Goal: Navigation & Orientation: Go to known website

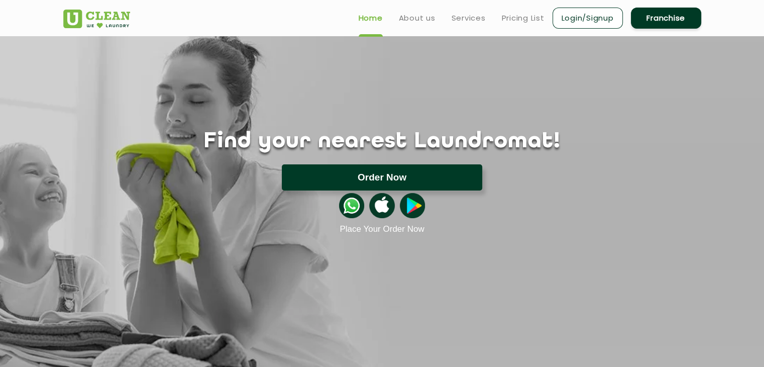
click at [393, 177] on button "Order Now" at bounding box center [382, 177] width 200 height 26
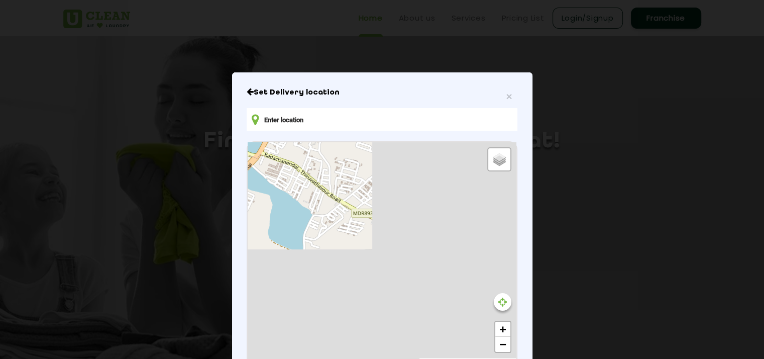
type input "X5H9+46 Kadachanendhal, Tamil Nadu, India"
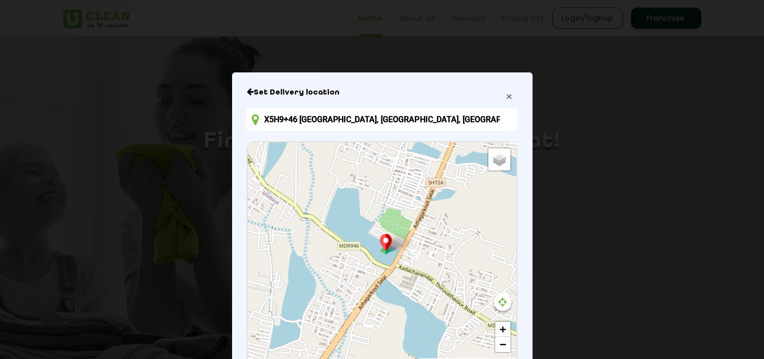
click at [507, 97] on span "×" at bounding box center [509, 96] width 6 height 12
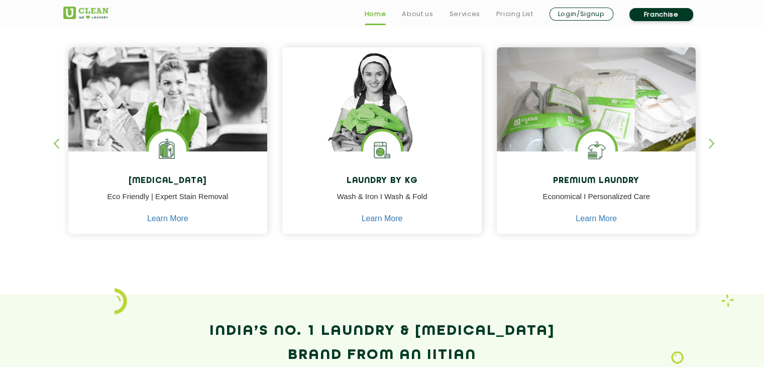
scroll to position [452, 0]
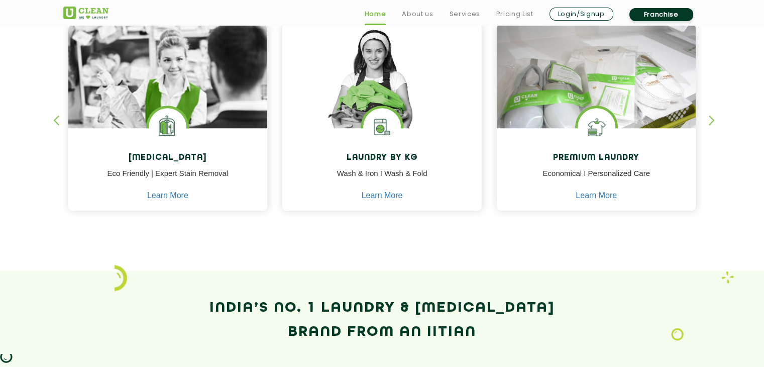
click at [712, 122] on div "button" at bounding box center [716, 129] width 15 height 28
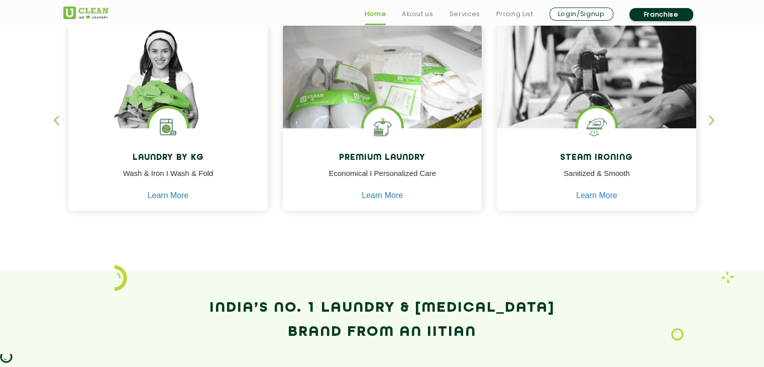
click at [712, 122] on div "button" at bounding box center [716, 129] width 15 height 28
click at [56, 122] on div "button" at bounding box center [60, 129] width 15 height 28
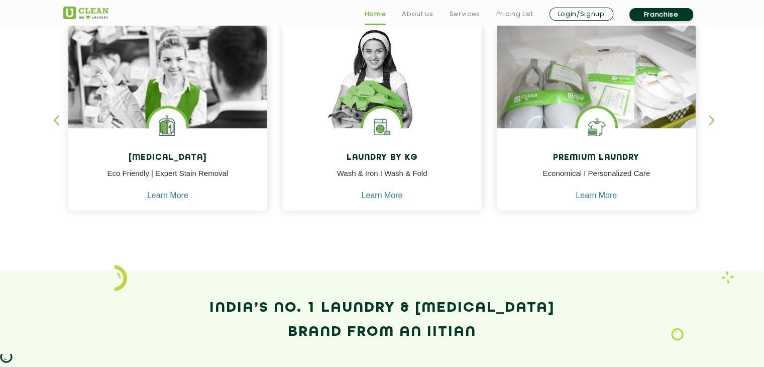
click at [56, 122] on div "button" at bounding box center [60, 129] width 15 height 28
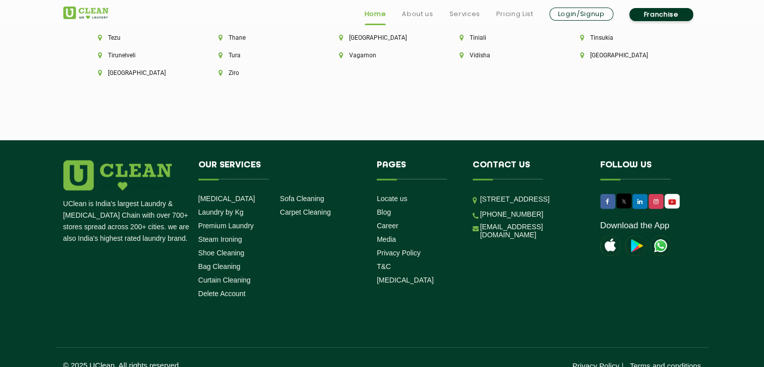
scroll to position [2861, 0]
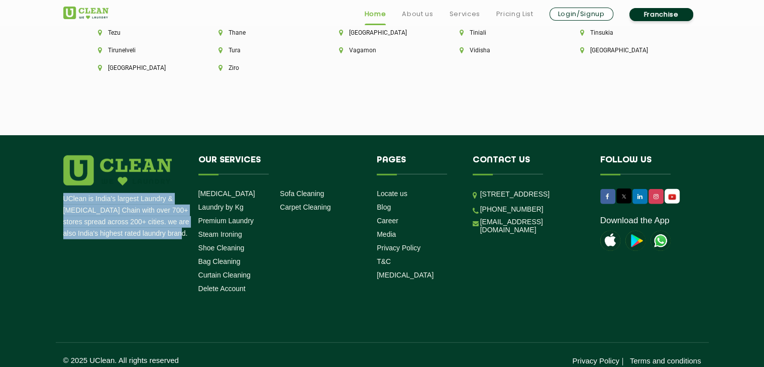
drag, startPoint x: 64, startPoint y: 185, endPoint x: 177, endPoint y: 226, distance: 120.1
click at [177, 226] on p "UClean is India's largest Laundry & [MEDICAL_DATA] Chain with over 700+ stores …" at bounding box center [127, 216] width 128 height 46
copy p "UClean is India's largest Laundry & [MEDICAL_DATA] Chain with over 700+ stores …"
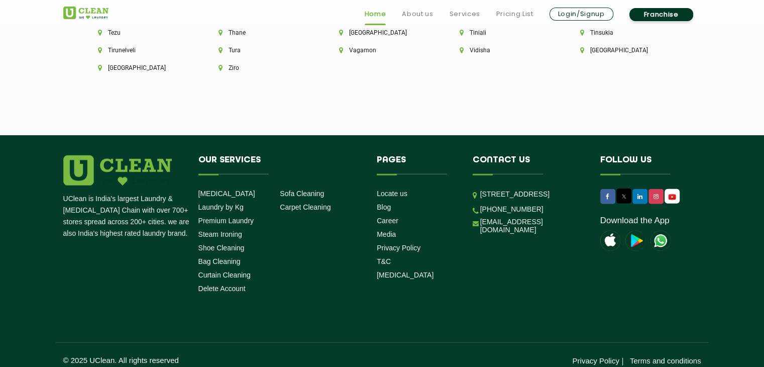
click at [194, 293] on div "UClean is India's largest Laundry & Dry Cleaning Chain with over 700+ stores sp…" at bounding box center [382, 260] width 653 height 210
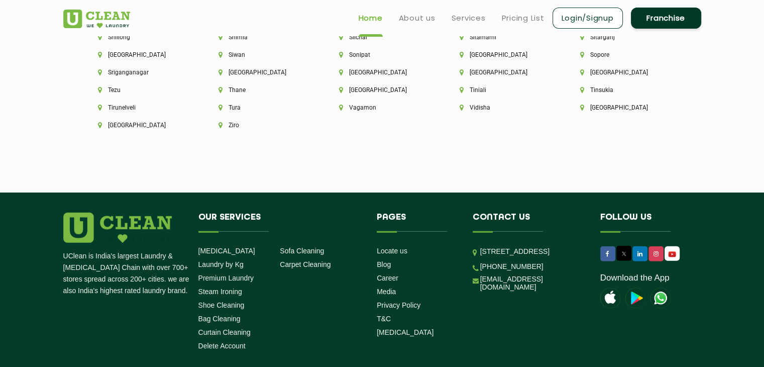
scroll to position [2710, 0]
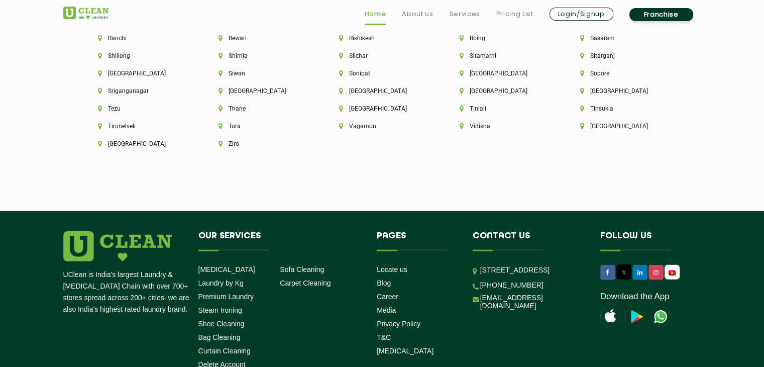
scroll to position [2861, 0]
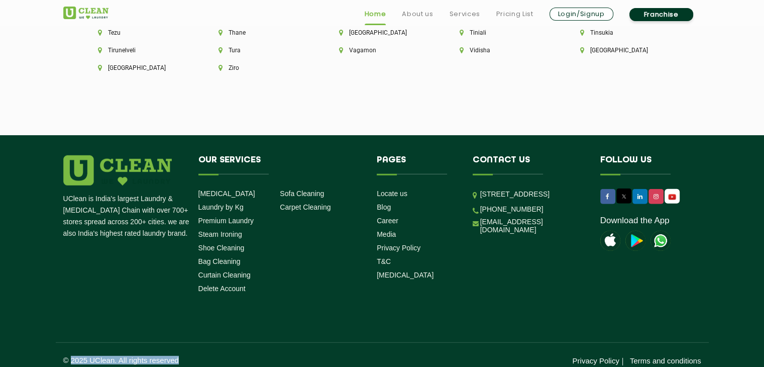
drag, startPoint x: 70, startPoint y: 350, endPoint x: 190, endPoint y: 354, distance: 119.6
click at [190, 356] on p "© 2025 UClean. All rights reserved" at bounding box center [222, 360] width 319 height 9
copy p "2025 UClean. All rights reserved"
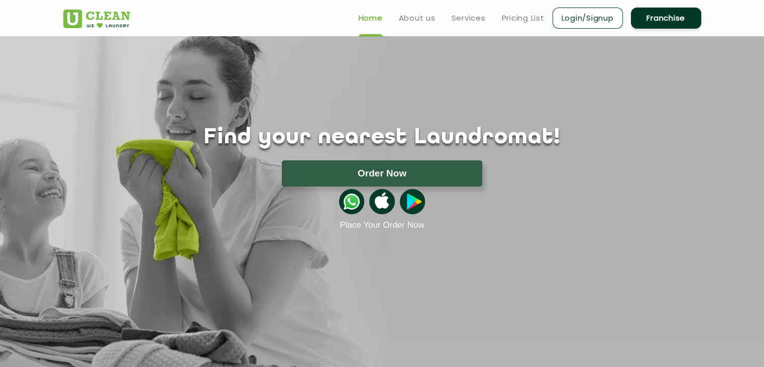
scroll to position [0, 0]
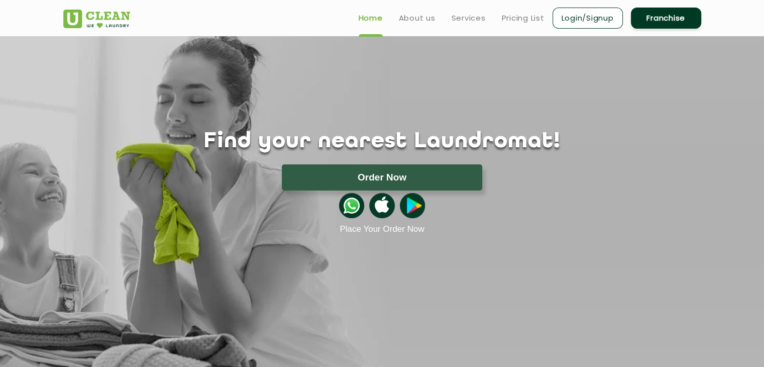
click at [586, 20] on link "Login/Signup" at bounding box center [588, 18] width 70 height 21
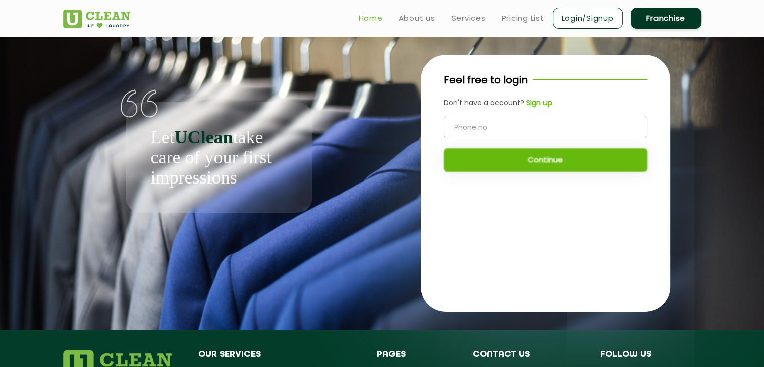
click at [371, 13] on link "Home" at bounding box center [371, 18] width 24 height 12
